Goal: Transaction & Acquisition: Purchase product/service

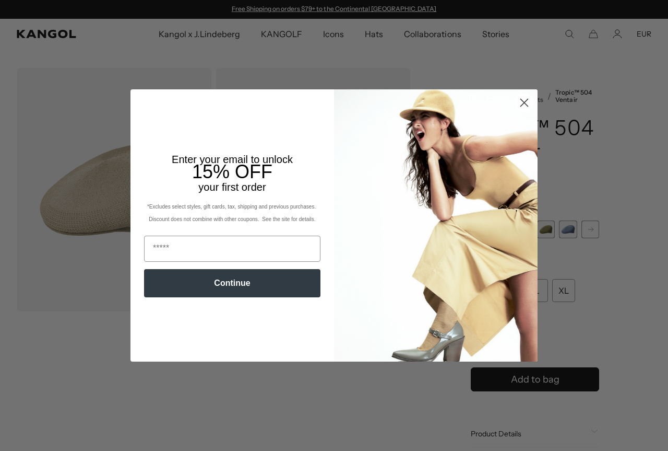
click at [523, 99] on circle "Close dialog" at bounding box center [524, 102] width 17 height 17
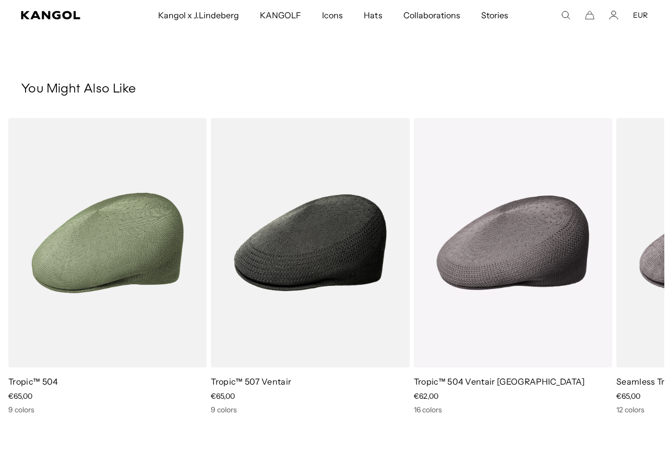
scroll to position [583, 0]
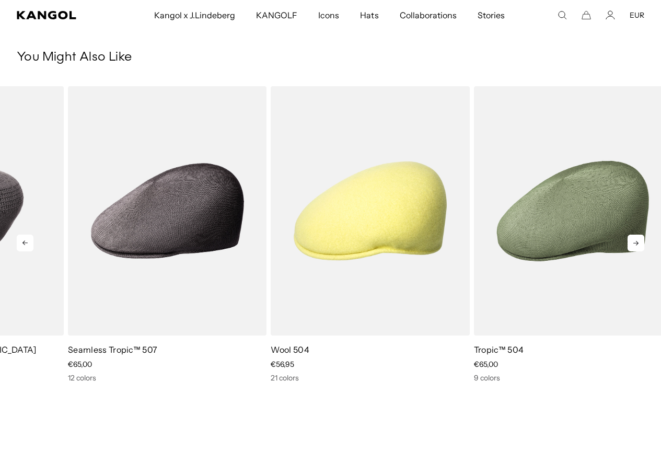
drag, startPoint x: 580, startPoint y: 218, endPoint x: 48, endPoint y: 183, distance: 533.3
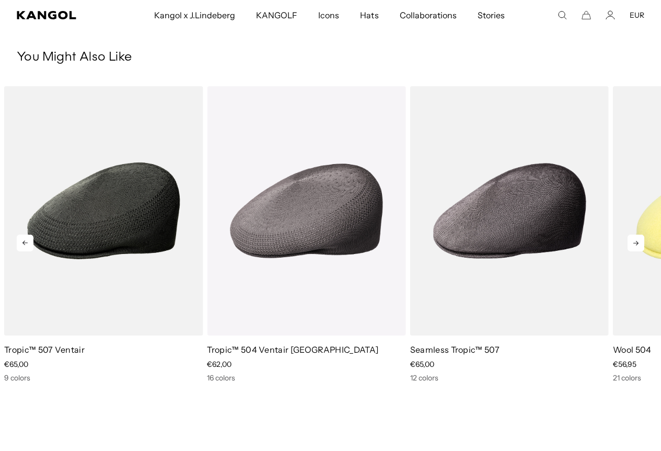
click at [635, 247] on icon at bounding box center [635, 242] width 17 height 17
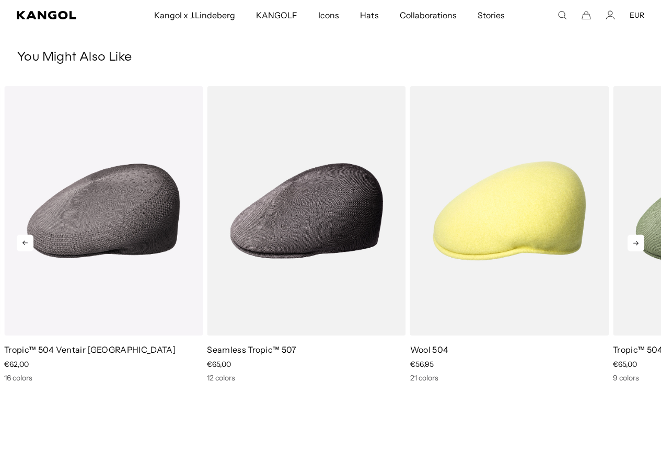
click at [635, 247] on icon at bounding box center [635, 242] width 17 height 17
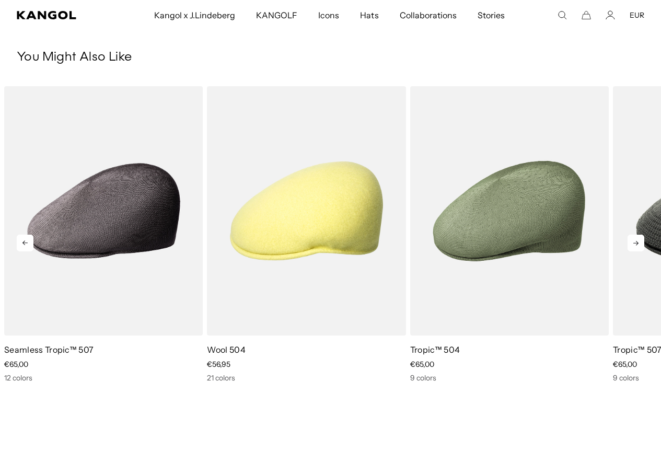
click at [635, 247] on icon at bounding box center [635, 242] width 17 height 17
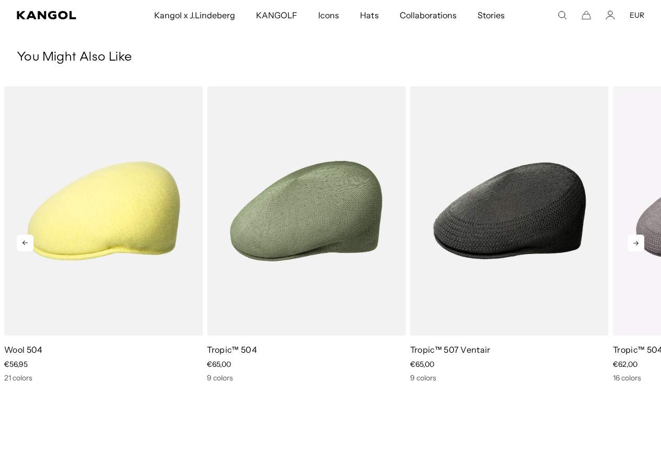
click at [635, 247] on icon at bounding box center [635, 242] width 17 height 17
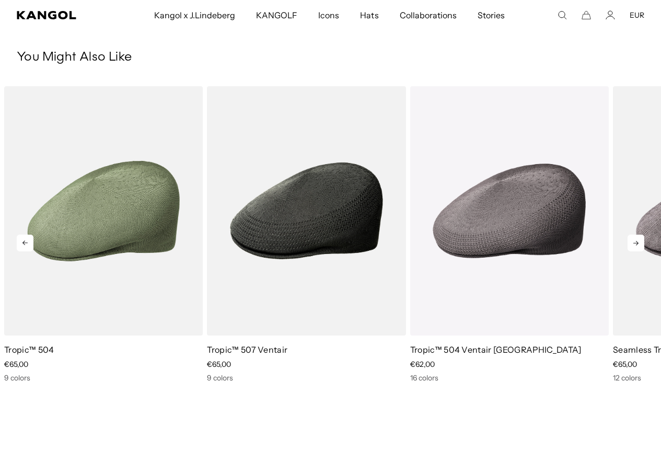
click at [635, 247] on icon at bounding box center [635, 242] width 17 height 17
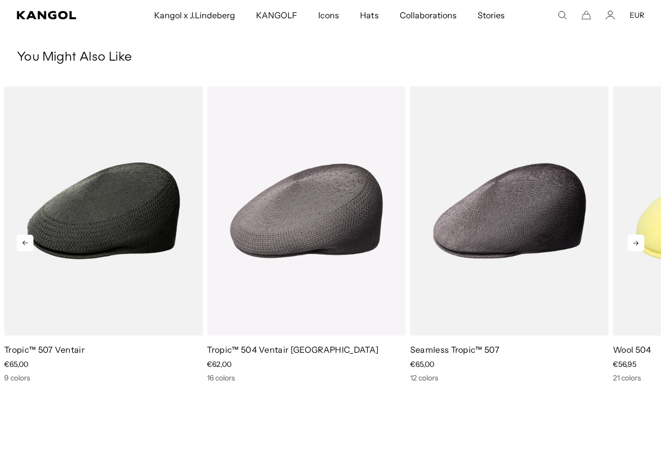
click at [635, 247] on icon at bounding box center [635, 242] width 17 height 17
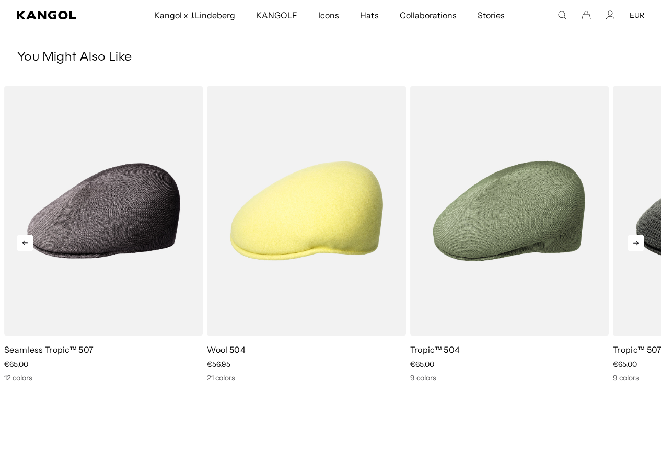
click at [635, 247] on icon at bounding box center [635, 242] width 17 height 17
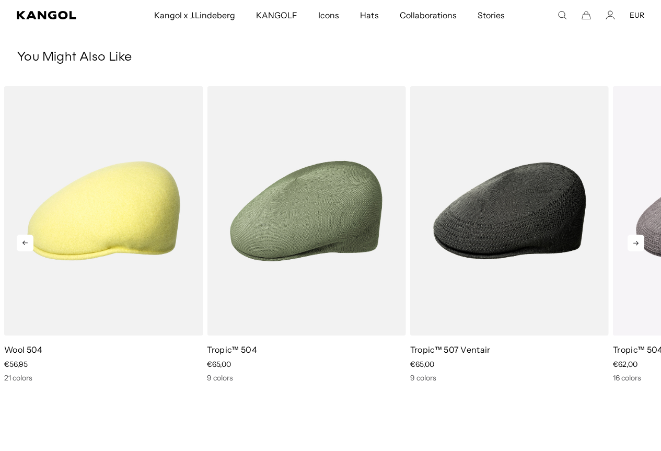
click at [635, 247] on icon at bounding box center [635, 242] width 17 height 17
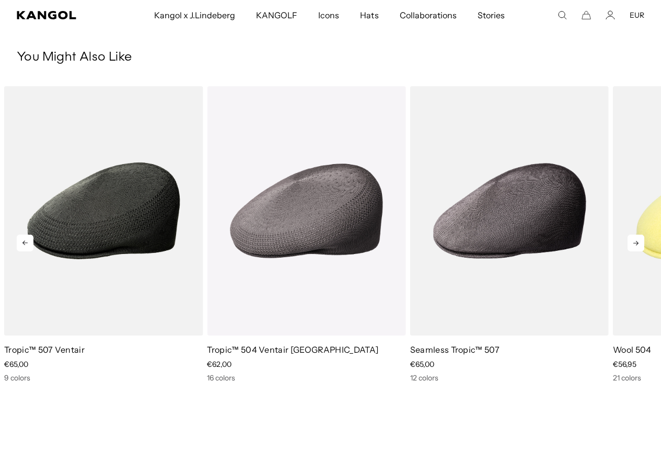
click at [635, 247] on icon at bounding box center [635, 242] width 17 height 17
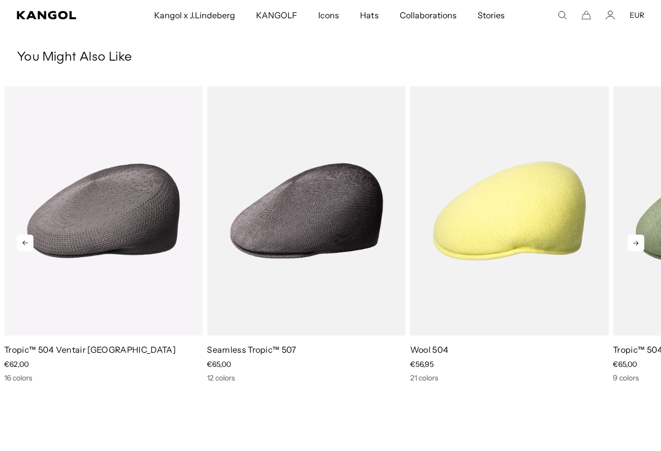
click at [635, 247] on icon at bounding box center [635, 242] width 17 height 17
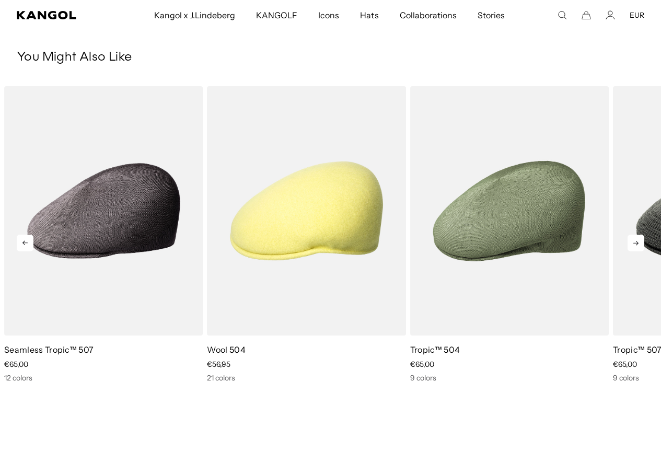
click at [635, 247] on icon at bounding box center [635, 242] width 17 height 17
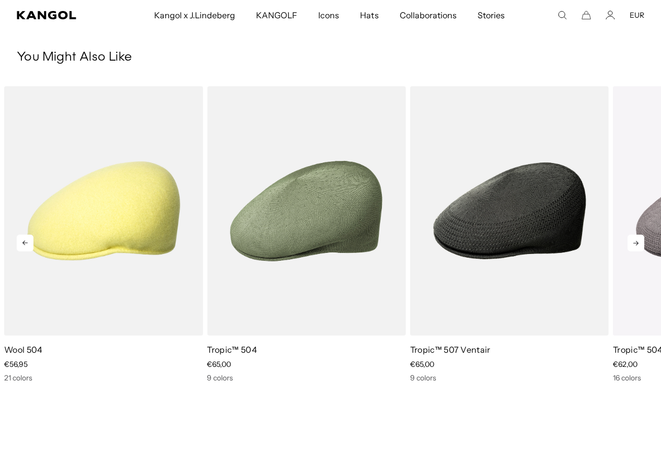
click at [635, 247] on icon at bounding box center [635, 242] width 17 height 17
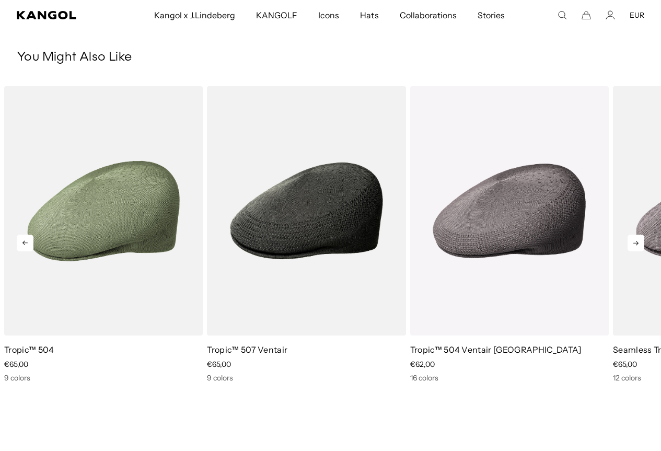
click at [635, 247] on icon at bounding box center [635, 242] width 17 height 17
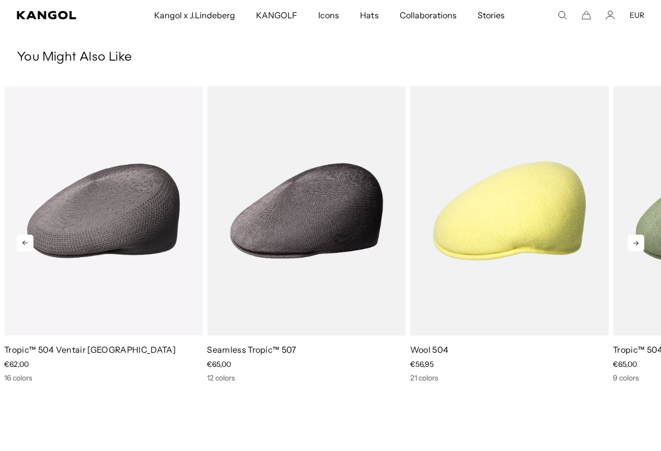
click at [635, 247] on icon at bounding box center [635, 242] width 17 height 17
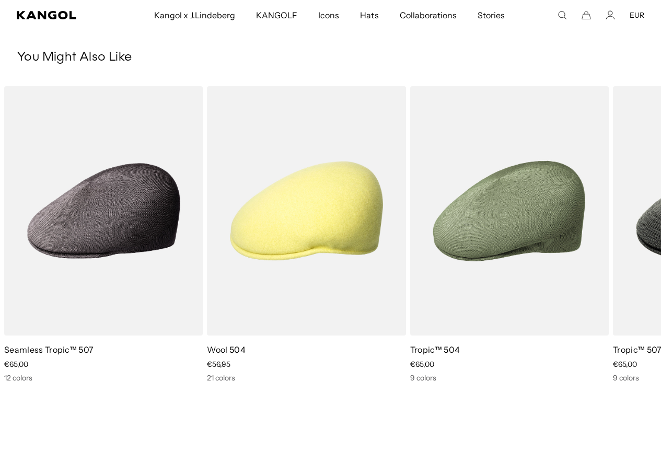
click at [567, 14] on icon "Search here" at bounding box center [561, 14] width 9 height 9
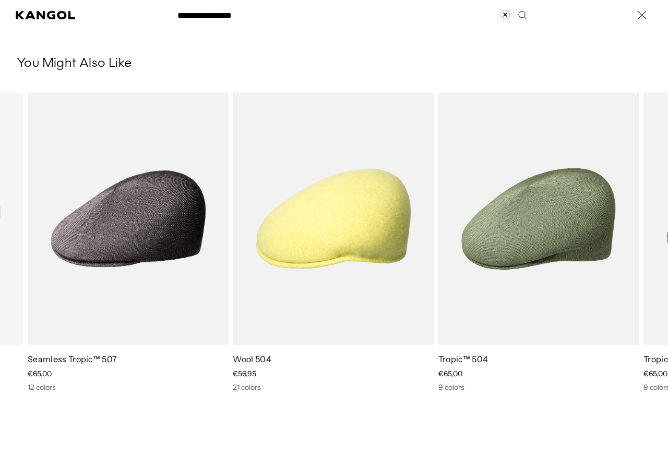
type input "**********"
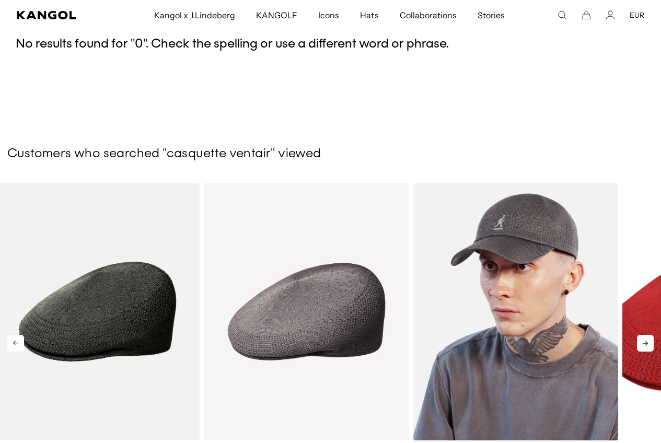
scroll to position [209, 0]
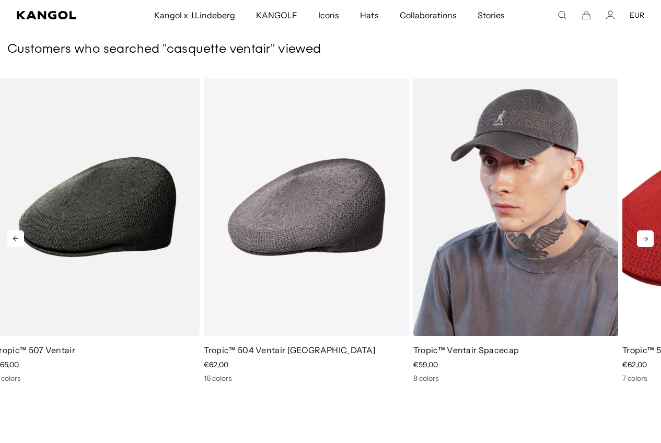
click at [443, 349] on link "Tropic™ Ventair Spacecap" at bounding box center [466, 350] width 106 height 10
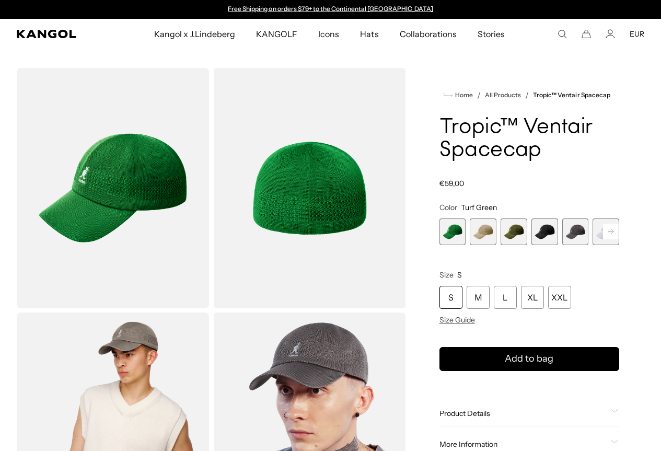
click at [543, 245] on span "4 of 8" at bounding box center [544, 231] width 27 height 27
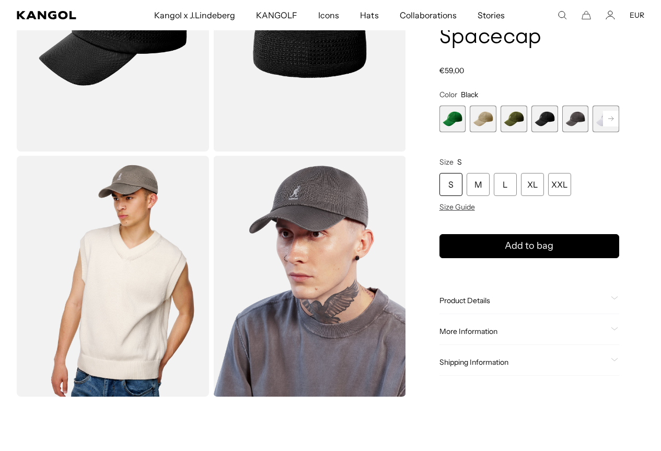
scroll to position [209, 0]
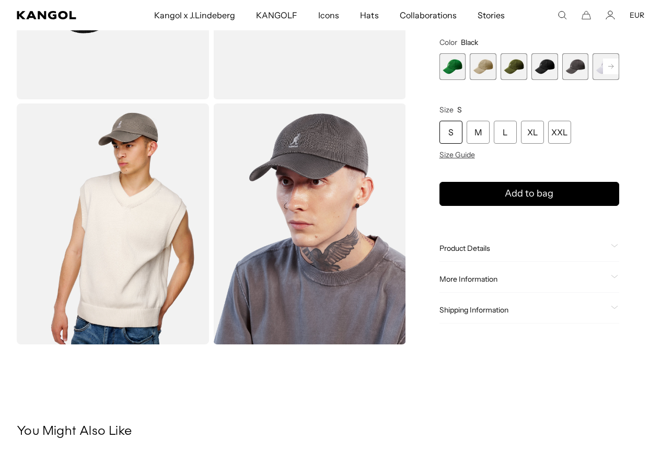
click at [129, 190] on img "Gallery Viewer" at bounding box center [113, 223] width 192 height 240
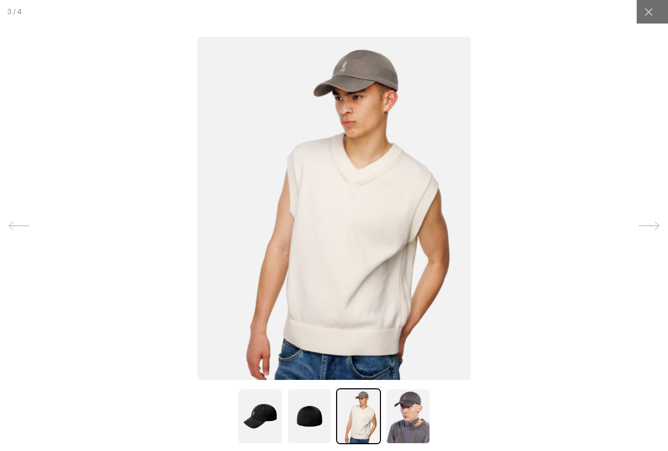
click at [639, 227] on icon at bounding box center [649, 225] width 21 height 21
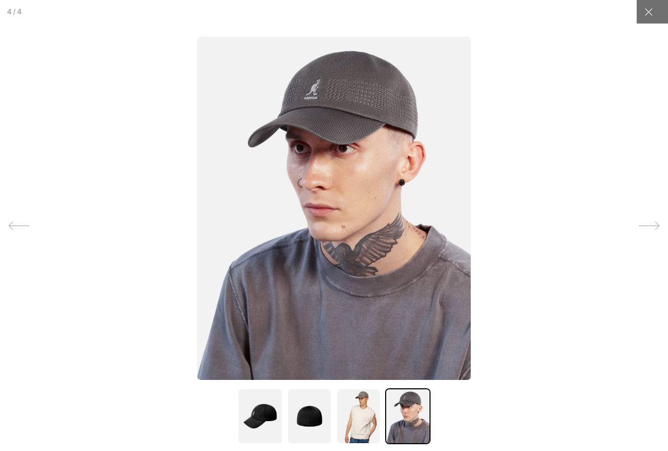
click at [639, 227] on icon at bounding box center [649, 225] width 21 height 21
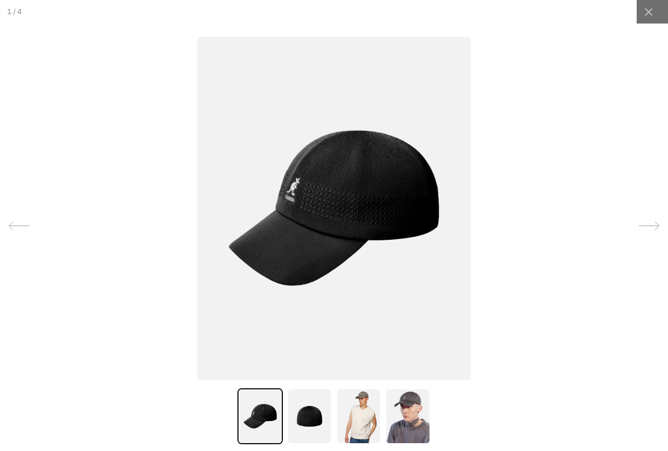
click at [639, 227] on icon at bounding box center [649, 225] width 21 height 21
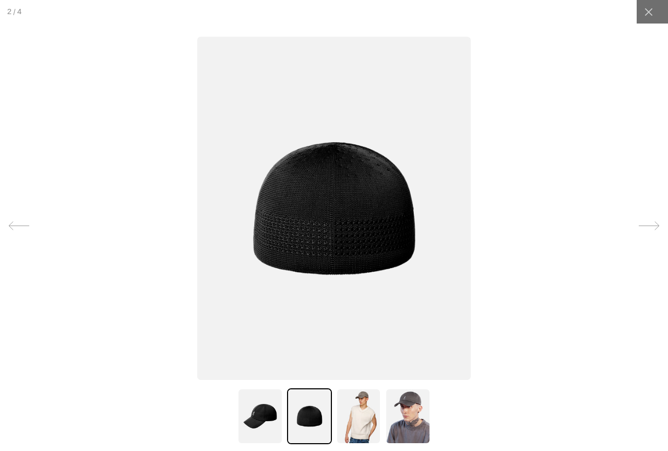
click at [639, 227] on icon at bounding box center [649, 225] width 21 height 21
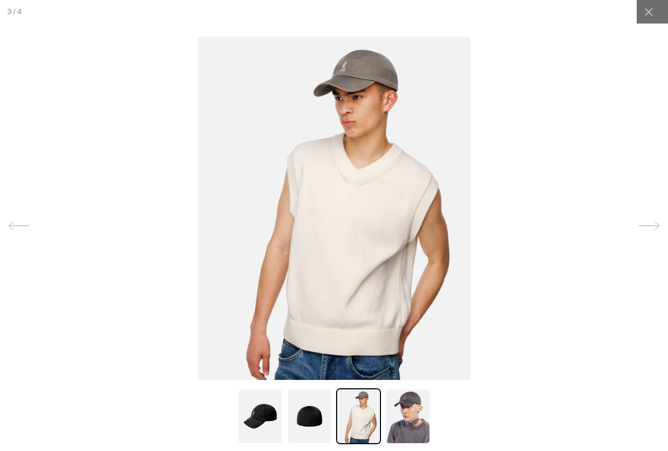
click at [639, 227] on icon at bounding box center [649, 225] width 21 height 21
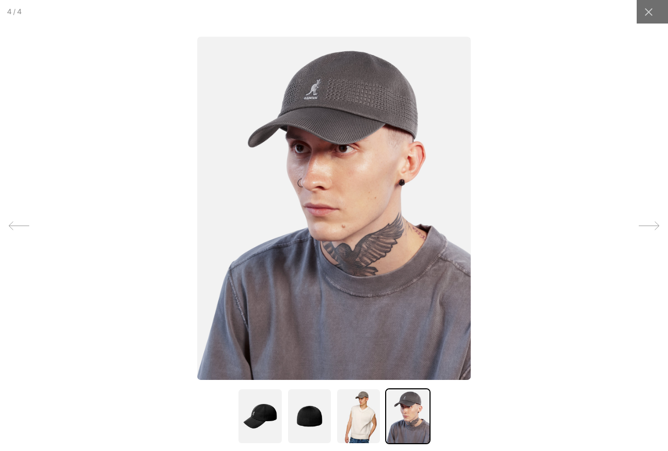
click at [639, 227] on icon at bounding box center [649, 225] width 21 height 21
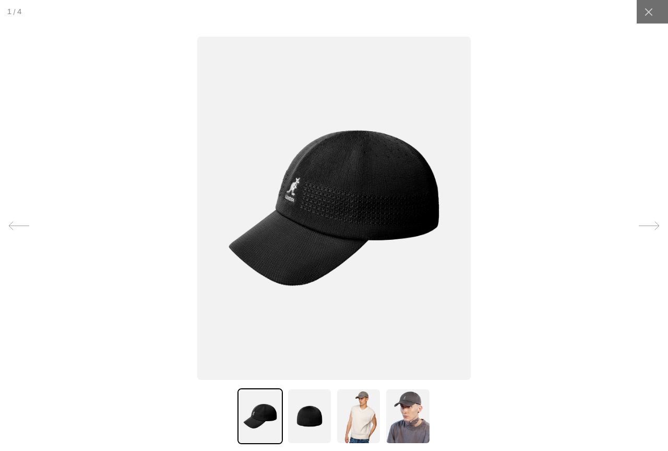
click at [639, 227] on icon at bounding box center [649, 225] width 21 height 21
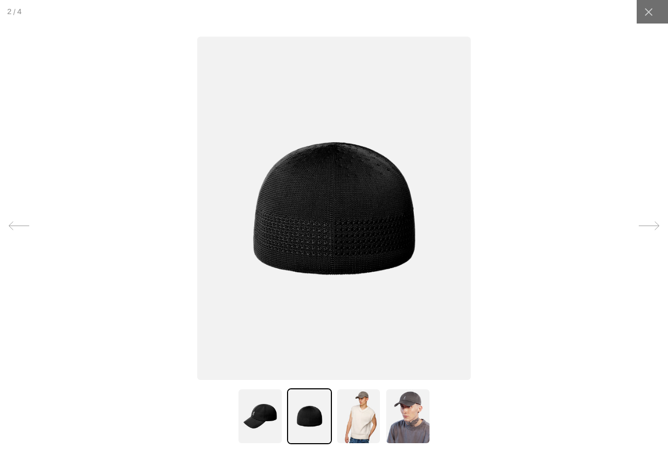
click at [639, 227] on icon at bounding box center [649, 225] width 21 height 21
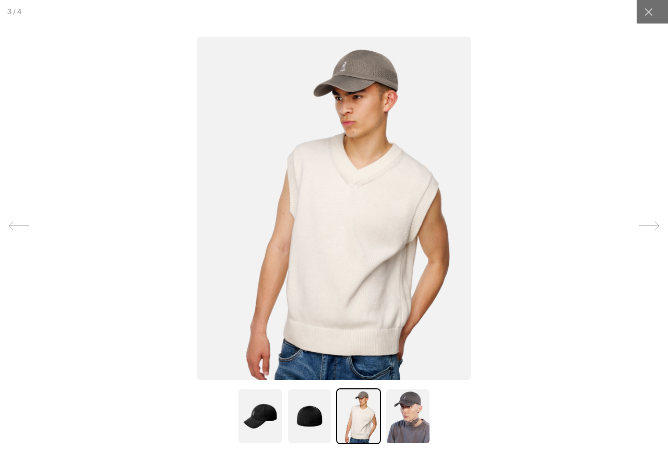
click at [639, 227] on icon at bounding box center [649, 225] width 21 height 21
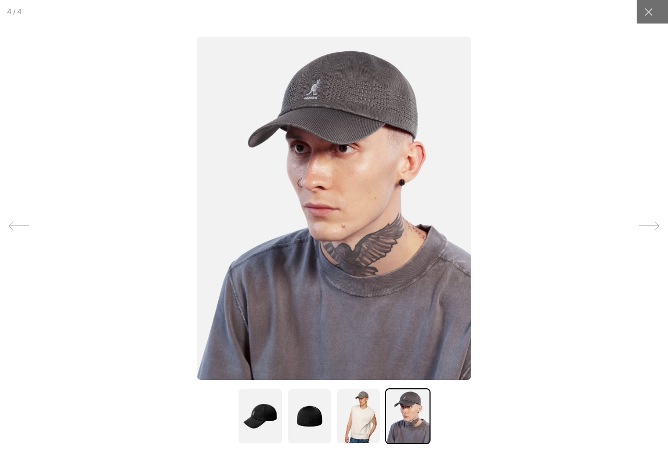
click at [639, 227] on icon at bounding box center [649, 225] width 21 height 21
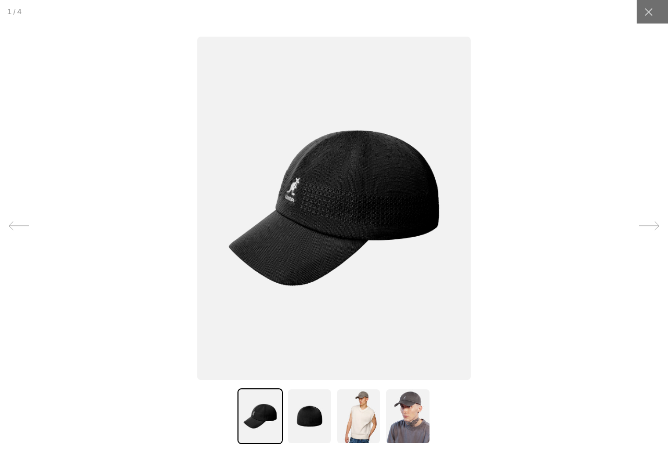
click at [639, 227] on icon at bounding box center [649, 225] width 21 height 21
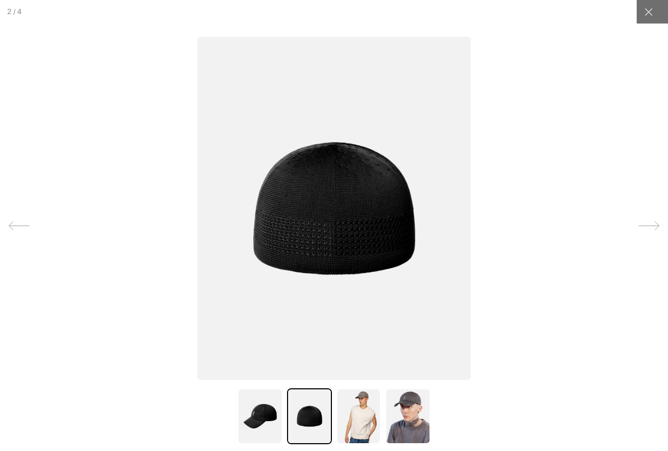
click at [320, 191] on img at bounding box center [334, 208] width 274 height 343
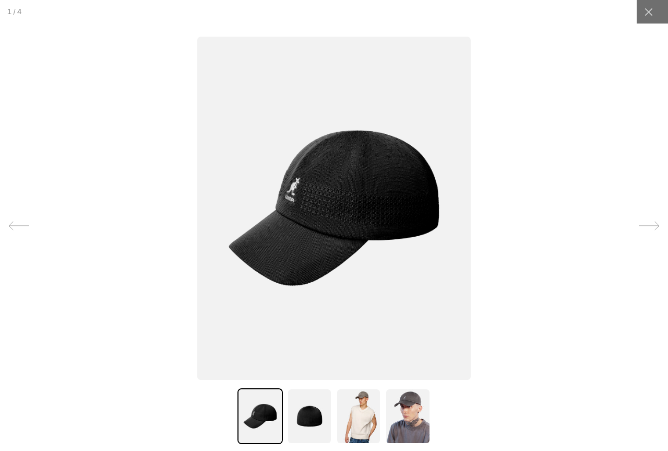
click at [321, 190] on img at bounding box center [334, 208] width 274 height 343
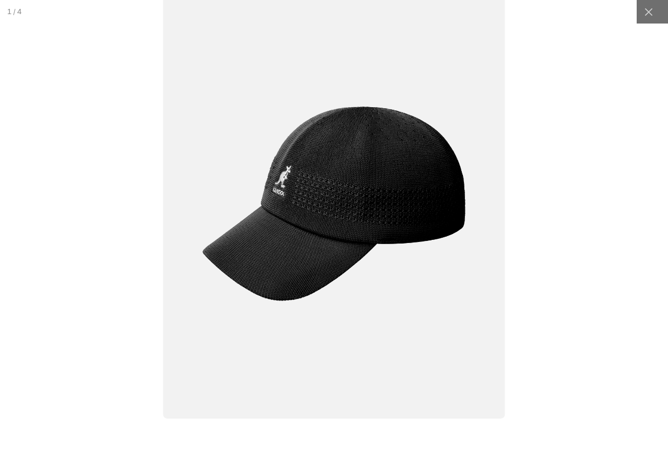
click at [321, 190] on img at bounding box center [334, 204] width 342 height 429
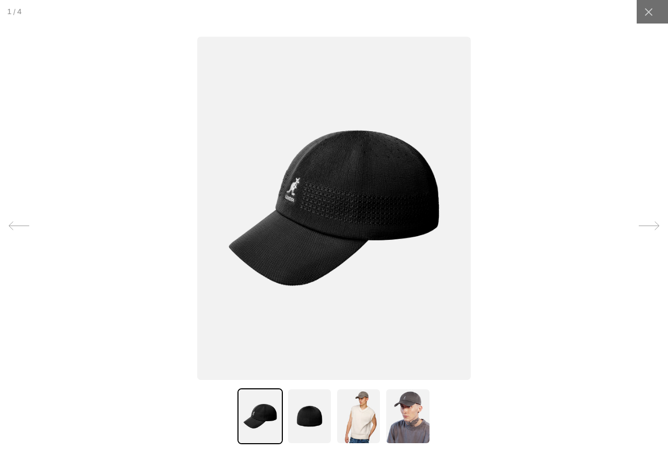
click at [321, 190] on img at bounding box center [334, 208] width 274 height 343
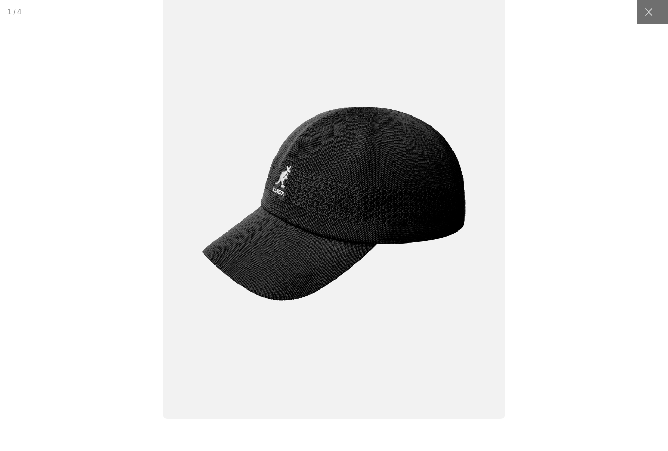
click at [321, 190] on img at bounding box center [334, 204] width 342 height 429
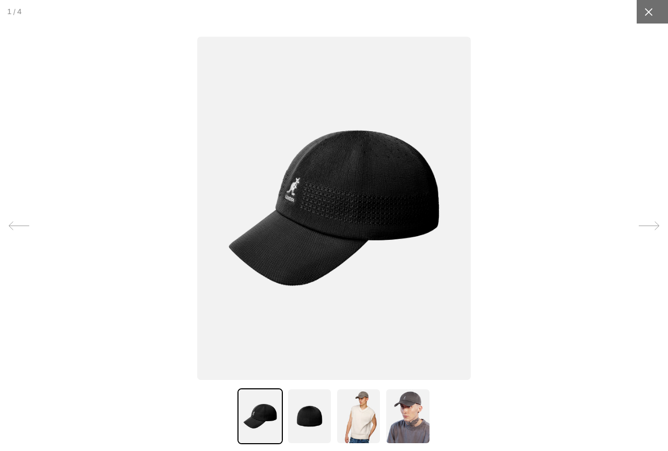
click at [644, 18] on div at bounding box center [649, 12] width 24 height 24
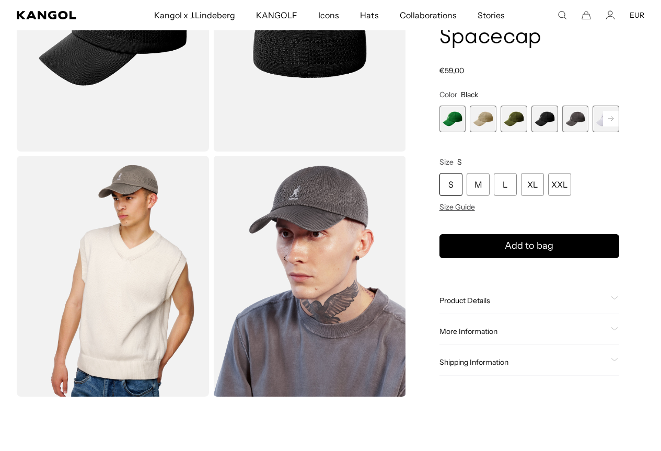
scroll to position [52, 0]
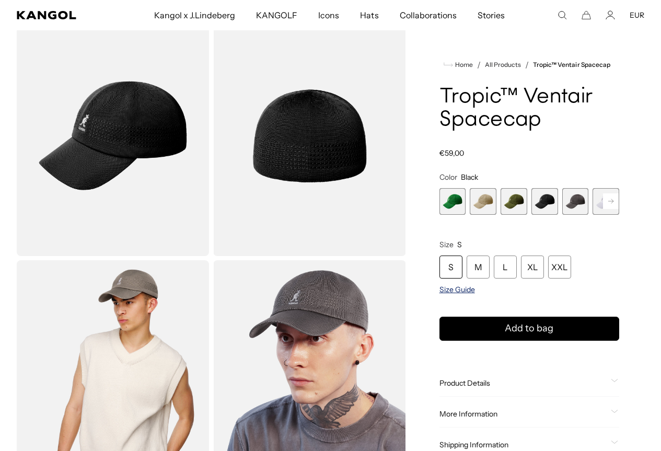
click at [475, 294] on span "Size Guide" at bounding box center [457, 289] width 36 height 9
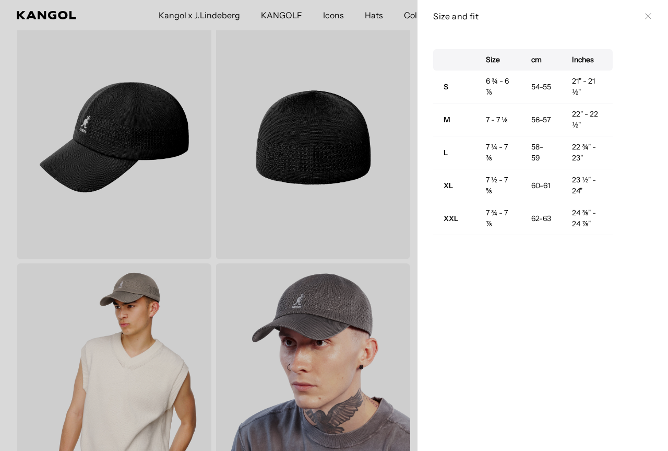
click at [346, 207] on div at bounding box center [334, 225] width 668 height 451
